Goal: Answer question/provide support

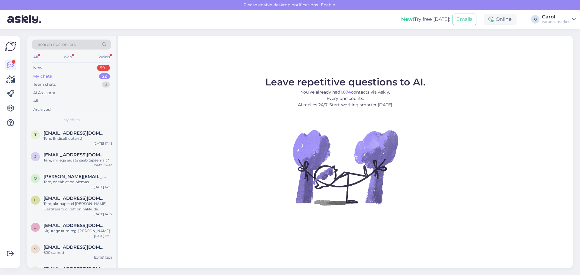
click at [82, 70] on div "New 99+" at bounding box center [71, 68] width 79 height 8
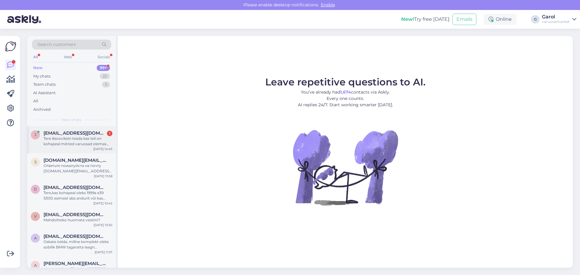
click at [82, 142] on div "Tere #sooviksin teada kas teil on kohapeal mõned varuosad olemas [GEOGRAPHIC_DA…" at bounding box center [78, 141] width 69 height 11
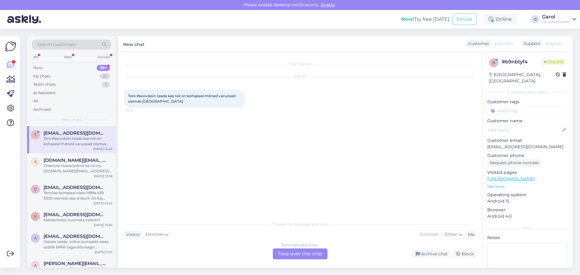
click at [300, 251] on div "Estonian to Estonian Take over the chat" at bounding box center [300, 254] width 55 height 11
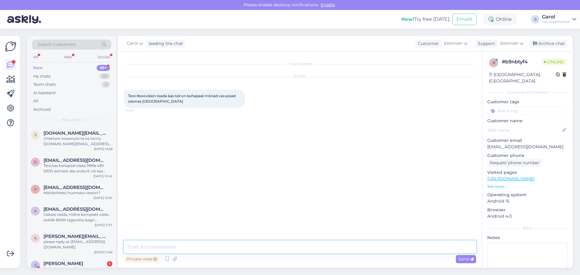
click at [249, 244] on textarea at bounding box center [300, 247] width 352 height 13
type textarea "Tere, vaatame üle. :)"
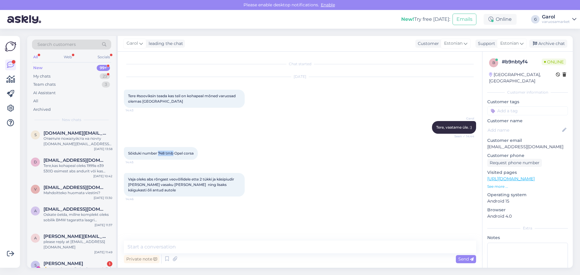
drag, startPoint x: 159, startPoint y: 154, endPoint x: 173, endPoint y: 153, distance: 14.8
click at [173, 153] on span "Sõiduki number 748 tmb Opel corsa" at bounding box center [161, 153] width 66 height 5
copy span "748 tmb"
drag, startPoint x: 222, startPoint y: 251, endPoint x: 216, endPoint y: 251, distance: 5.4
click at [222, 251] on textarea at bounding box center [300, 247] width 352 height 13
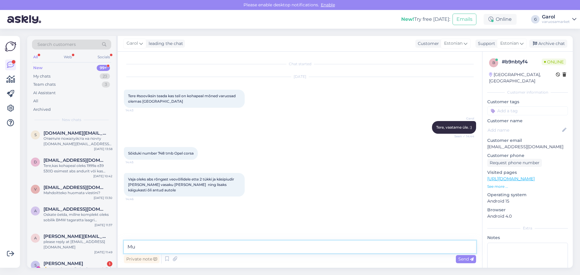
type textarea "M"
type textarea "ABS rõngast [PERSON_NAME] pakkuda ei ole. Koos välimise otsaga näiteks tellimis…"
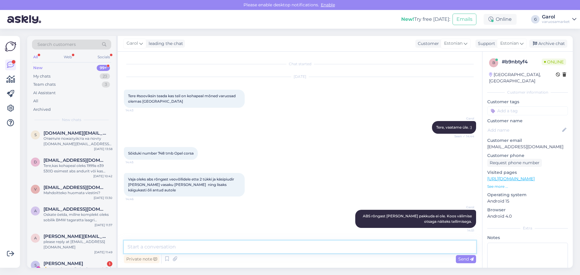
click at [417, 245] on textarea at bounding box center [300, 247] width 352 height 13
paste textarea "V"
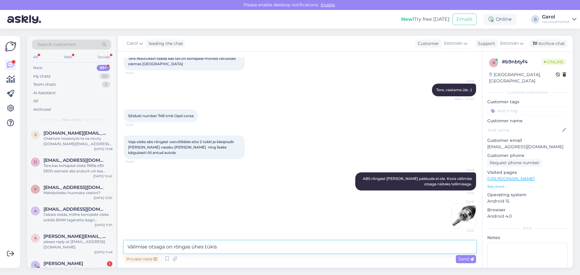
type textarea "Välimise otsaga on rõngas ühes tükis."
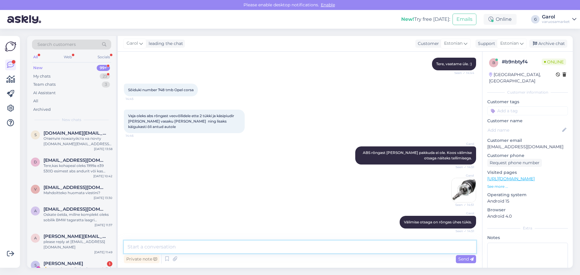
scroll to position [89, 0]
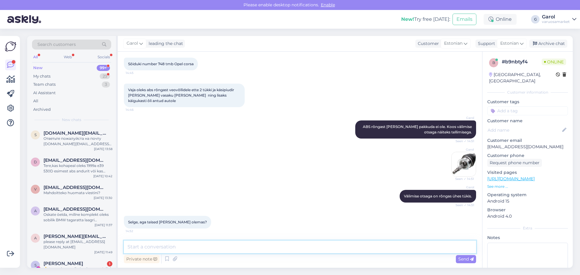
click at [209, 244] on textarea at bounding box center [300, 247] width 352 height 13
type textarea "Kohe vaatan"
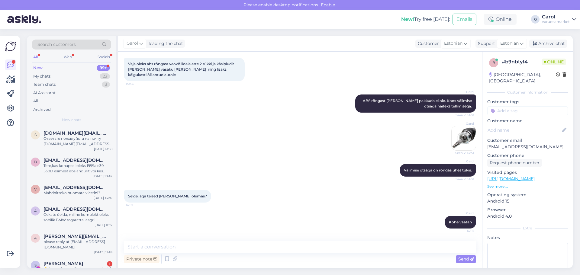
click at [174, 254] on div "Private note Send" at bounding box center [300, 259] width 352 height 11
drag, startPoint x: 179, startPoint y: 247, endPoint x: 183, endPoint y: 246, distance: 4.9
click at [179, 247] on textarea at bounding box center [300, 247] width 352 height 13
type textarea "Käsipiduri [PERSON_NAME] tellimisega."
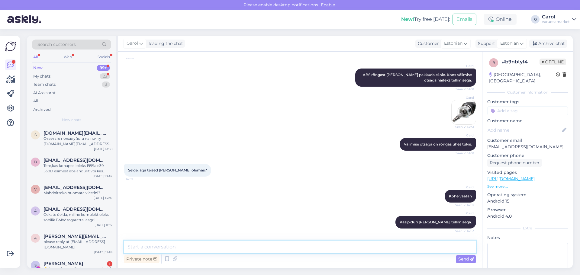
scroll to position [167, 0]
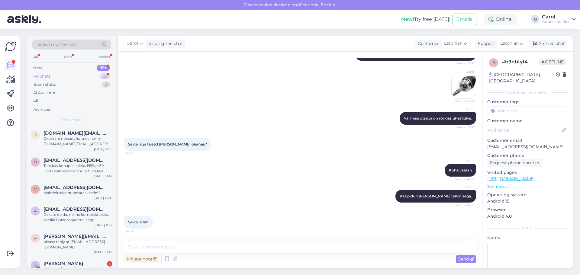
click at [87, 76] on div "My chats 23" at bounding box center [71, 76] width 79 height 8
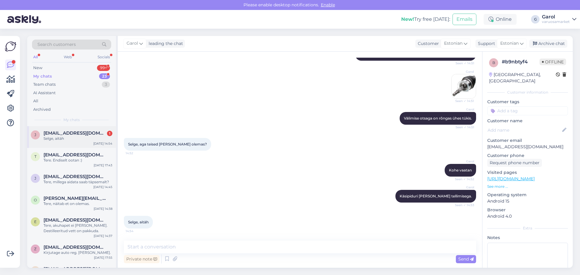
click at [79, 131] on span "[EMAIL_ADDRESS][DOMAIN_NAME]" at bounding box center [75, 133] width 63 height 5
